Goal: Task Accomplishment & Management: Use online tool/utility

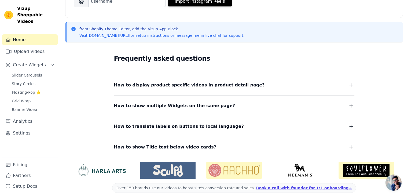
scroll to position [105, 0]
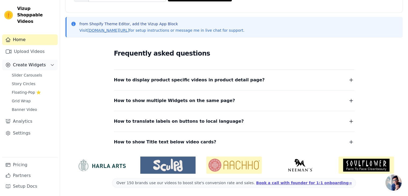
click at [51, 63] on icon "Sidebar" at bounding box center [52, 65] width 4 height 4
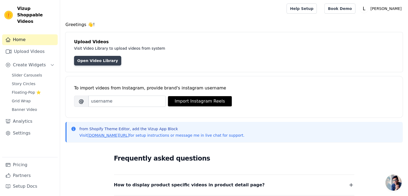
click at [107, 60] on link "Open Video Library" at bounding box center [97, 61] width 47 height 10
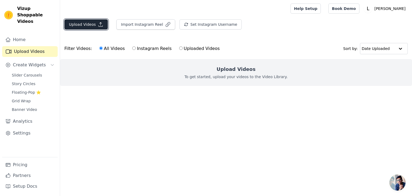
click at [98, 26] on icon "button" at bounding box center [100, 24] width 5 height 5
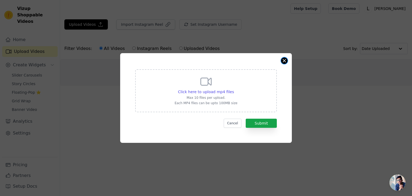
click at [281, 61] on button "Close modal" at bounding box center [284, 60] width 6 height 6
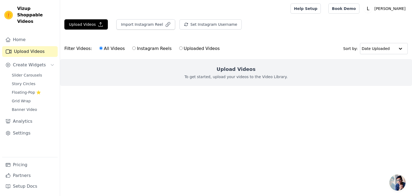
click at [132, 48] on input "Instagram Reels" at bounding box center [133, 47] width 3 height 3
radio input "true"
click at [96, 47] on div "All Videos Instagram Reels Uploaded Videos" at bounding box center [159, 48] width 126 height 12
click at [99, 49] on input "All Videos" at bounding box center [100, 47] width 3 height 3
radio input "true"
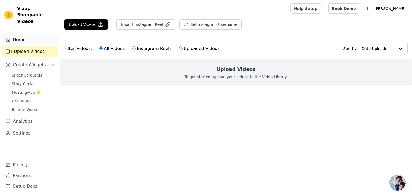
click at [36, 34] on link "Home" at bounding box center [30, 39] width 56 height 11
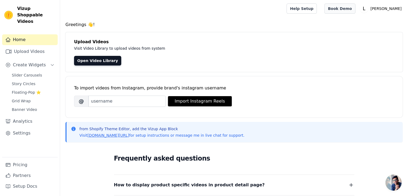
click at [355, 9] on link "Book Demo" at bounding box center [339, 8] width 31 height 10
click at [33, 166] on link "Pricing" at bounding box center [30, 164] width 56 height 11
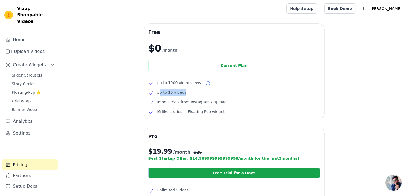
drag, startPoint x: 158, startPoint y: 93, endPoint x: 182, endPoint y: 94, distance: 24.2
click at [182, 94] on span "Up to 10 videos" at bounding box center [171, 92] width 29 height 6
click at [125, 102] on div "Free $0 /month Current Plan Up to 1000 video views Up to 10 videos Import reels…" at bounding box center [234, 172] width 348 height 297
drag, startPoint x: 205, startPoint y: 104, endPoint x: 158, endPoint y: 102, distance: 47.2
click at [158, 102] on li "Import reels from Instagram / Upload" at bounding box center [234, 102] width 172 height 6
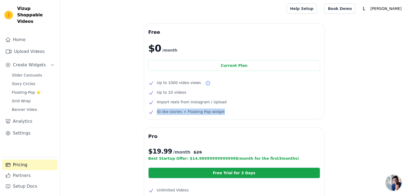
drag, startPoint x: 159, startPoint y: 116, endPoint x: 149, endPoint y: 115, distance: 10.3
click at [149, 115] on li "IG like stories + Floating Pop widget" at bounding box center [234, 111] width 172 height 6
click at [17, 34] on link "Home" at bounding box center [30, 39] width 56 height 11
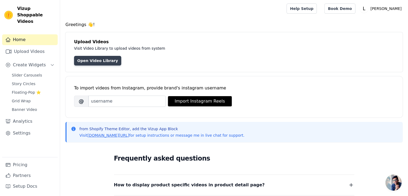
click at [94, 61] on link "Open Video Library" at bounding box center [97, 61] width 47 height 10
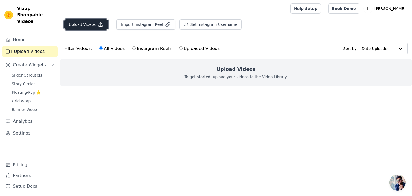
click at [80, 23] on button "Upload Videos" at bounding box center [85, 24] width 43 height 10
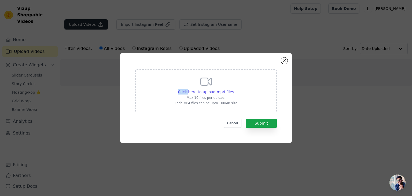
click at [80, 23] on div "Click here to upload mp4 files Max 10 files per upload. Each MP4 files can be u…" at bounding box center [206, 98] width 412 height 196
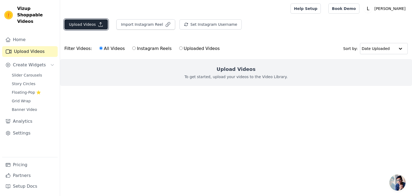
click at [92, 23] on button "Upload Videos" at bounding box center [85, 24] width 43 height 10
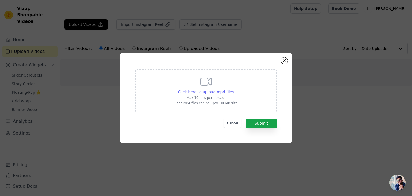
click at [216, 92] on span "Click here to upload mp4 files" at bounding box center [206, 92] width 56 height 4
click at [234, 89] on input "Click here to upload mp4 files Max 10 files per upload. Each MP4 files can be u…" at bounding box center [234, 89] width 0 height 0
click at [206, 90] on span "Click here to upload mp4 files" at bounding box center [206, 92] width 56 height 4
click at [234, 89] on input "Click here to upload mp4 files Max 10 files per upload. Each MP4 files can be u…" at bounding box center [234, 89] width 0 height 0
type input "C:\fakepath\CUSAT Entrance.mp4"
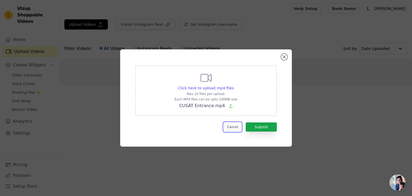
click at [231, 128] on button "Cancel" at bounding box center [233, 126] width 18 height 9
